Goal: Check status

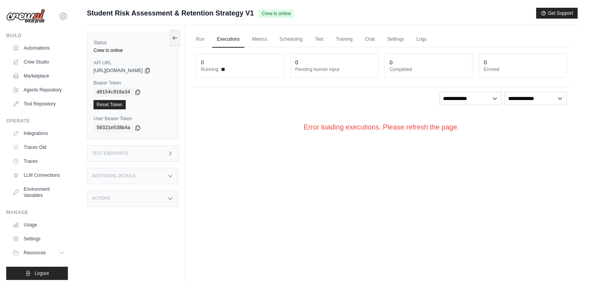
click at [221, 41] on link "Executions" at bounding box center [228, 39] width 32 height 16
click at [197, 41] on link "Run" at bounding box center [200, 39] width 18 height 16
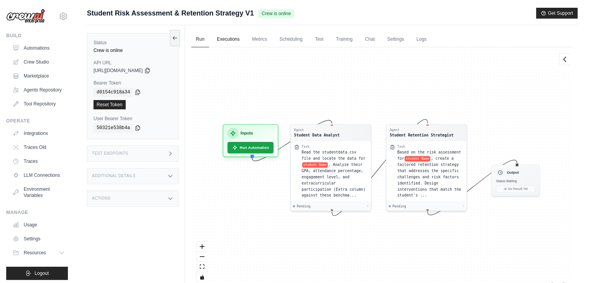
click at [228, 44] on link "Executions" at bounding box center [228, 39] width 32 height 16
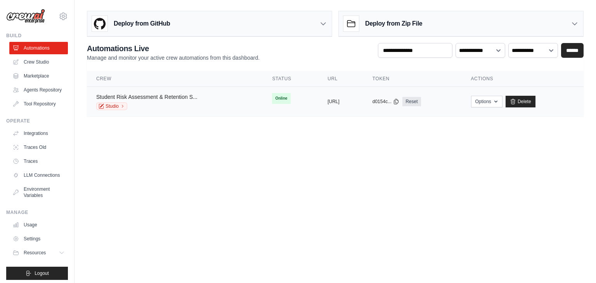
click at [165, 95] on link "Student Risk Assessment & Retention S..." at bounding box center [146, 97] width 101 height 6
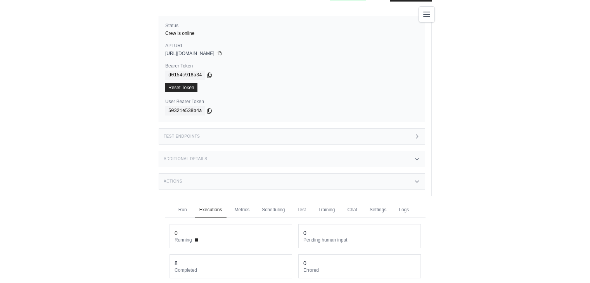
scroll to position [17, 0]
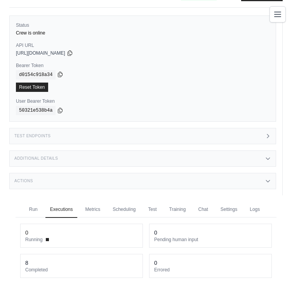
click at [57, 74] on icon at bounding box center [60, 74] width 6 height 6
